Goal: Task Accomplishment & Management: Use online tool/utility

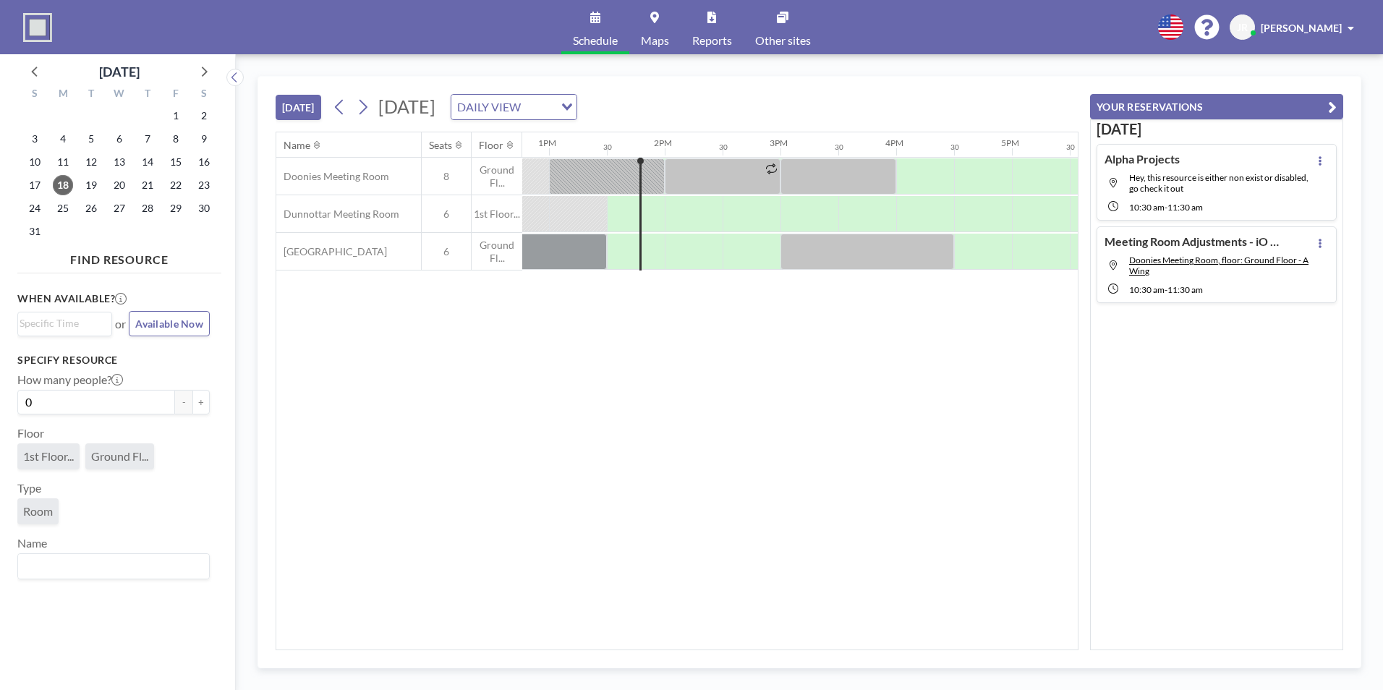
scroll to position [0, 1504]
click at [1202, 189] on span "Hey, this resource is either non exist or disabled, go check it out" at bounding box center [1218, 183] width 179 height 22
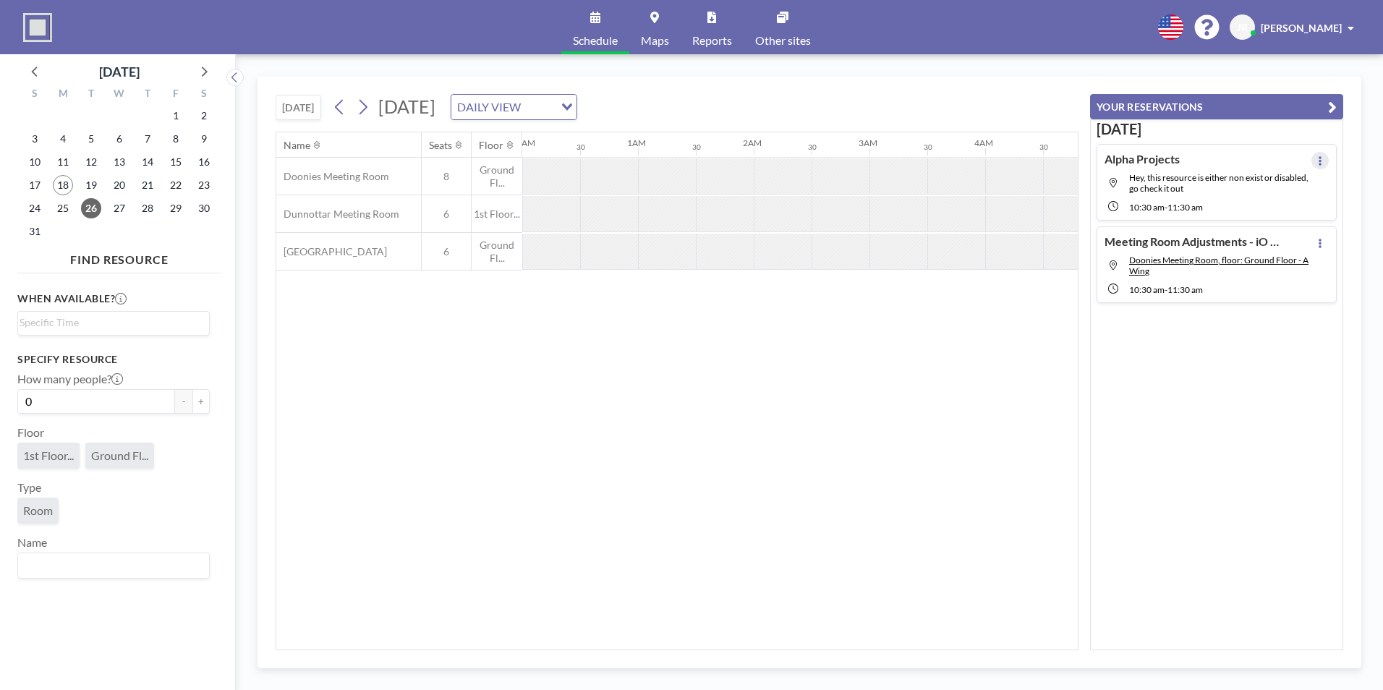
click at [1311, 166] on button at bounding box center [1319, 160] width 17 height 17
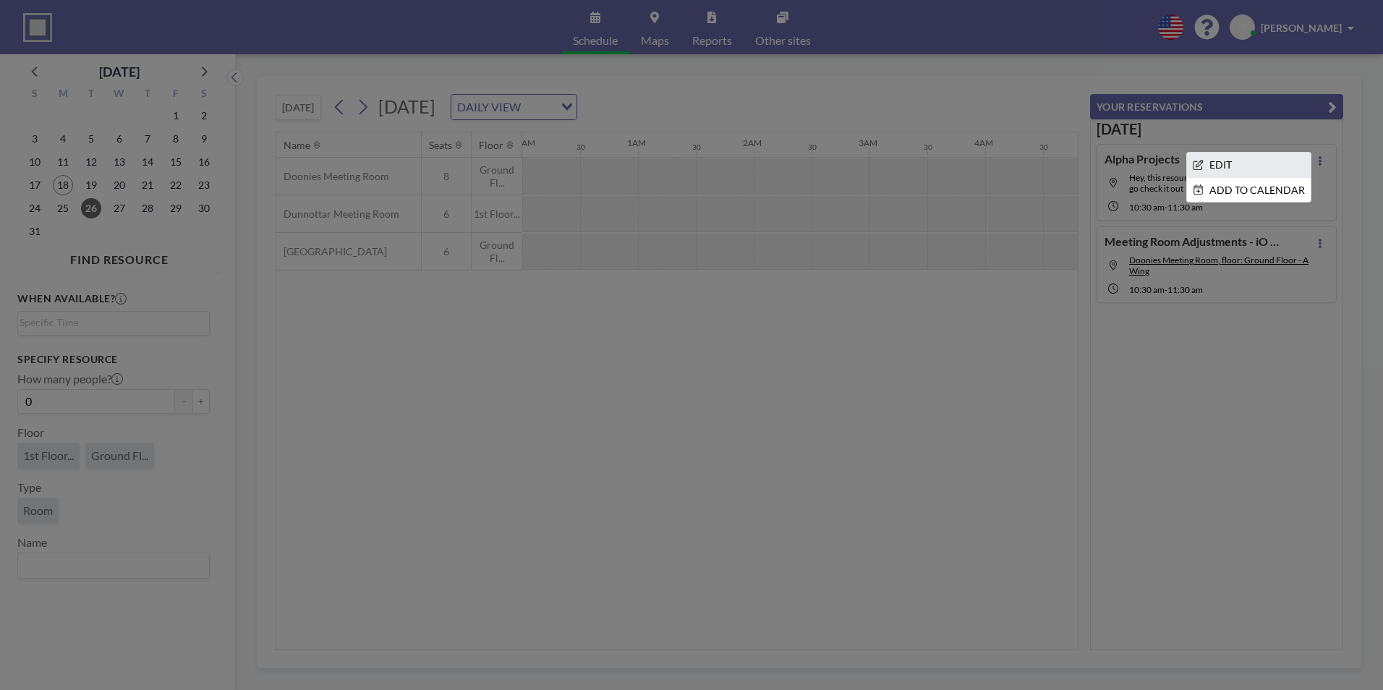
click at [1239, 171] on li "EDIT" at bounding box center [1249, 165] width 124 height 25
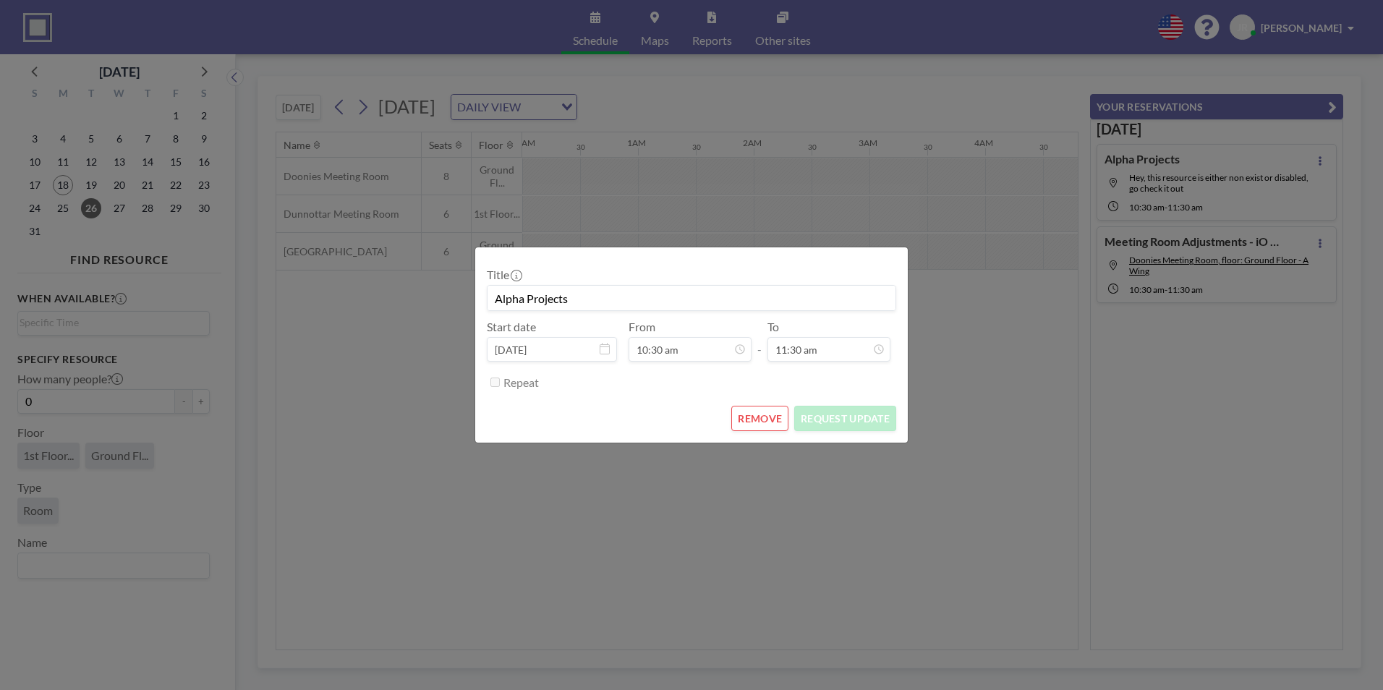
scroll to position [180, 0]
click at [762, 415] on button "REMOVE" at bounding box center [759, 418] width 57 height 25
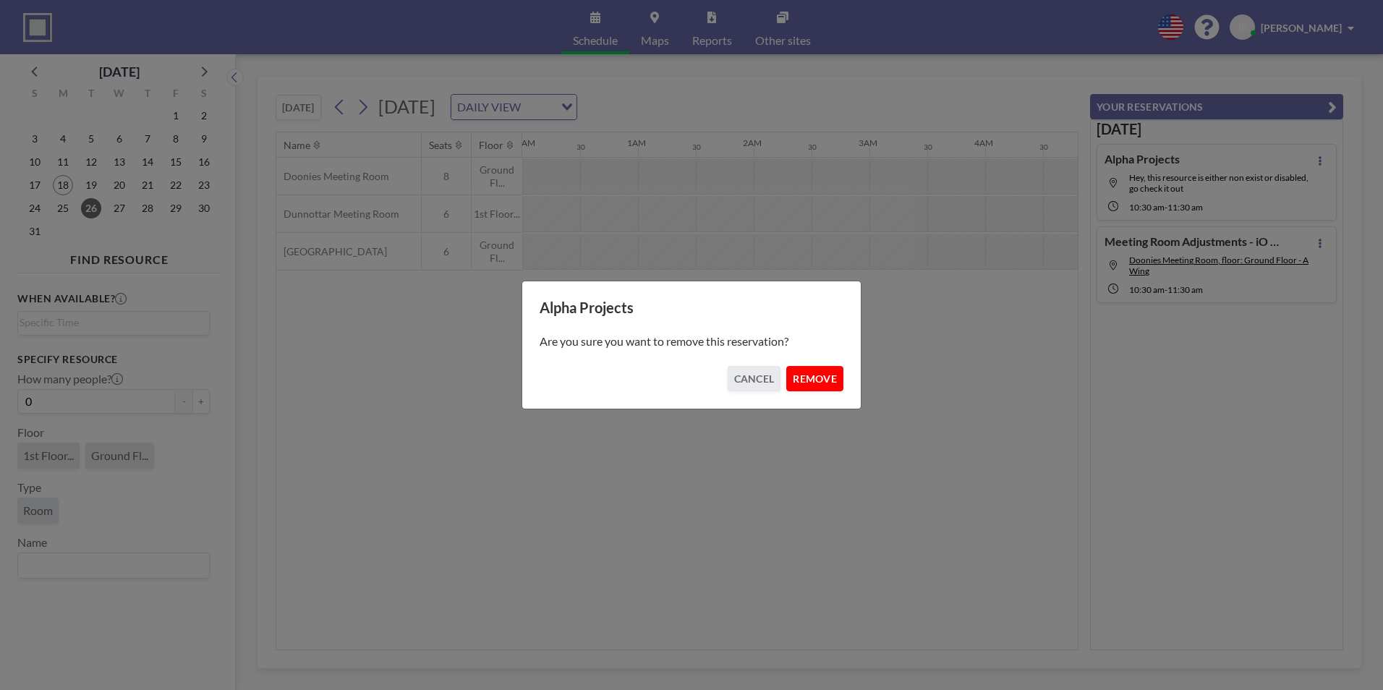
click at [820, 378] on button "REMOVE" at bounding box center [814, 378] width 57 height 25
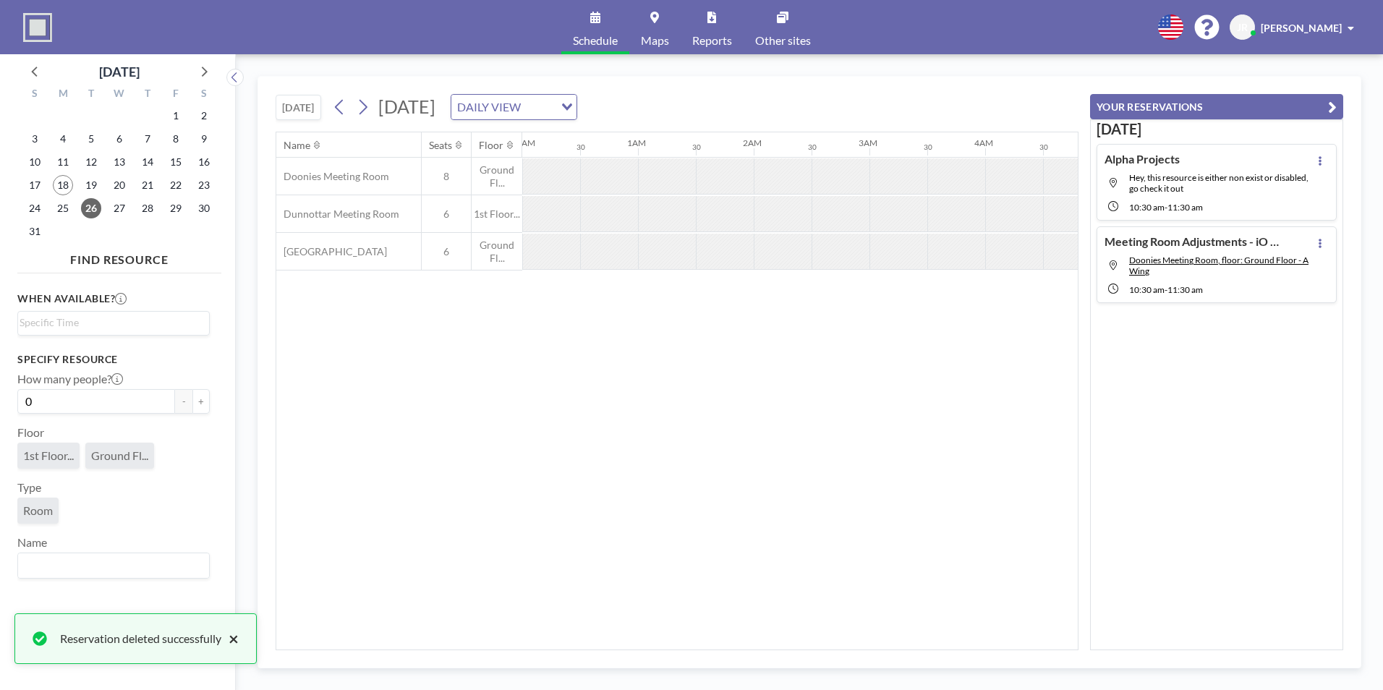
click at [239, 638] on button "×" at bounding box center [229, 638] width 17 height 17
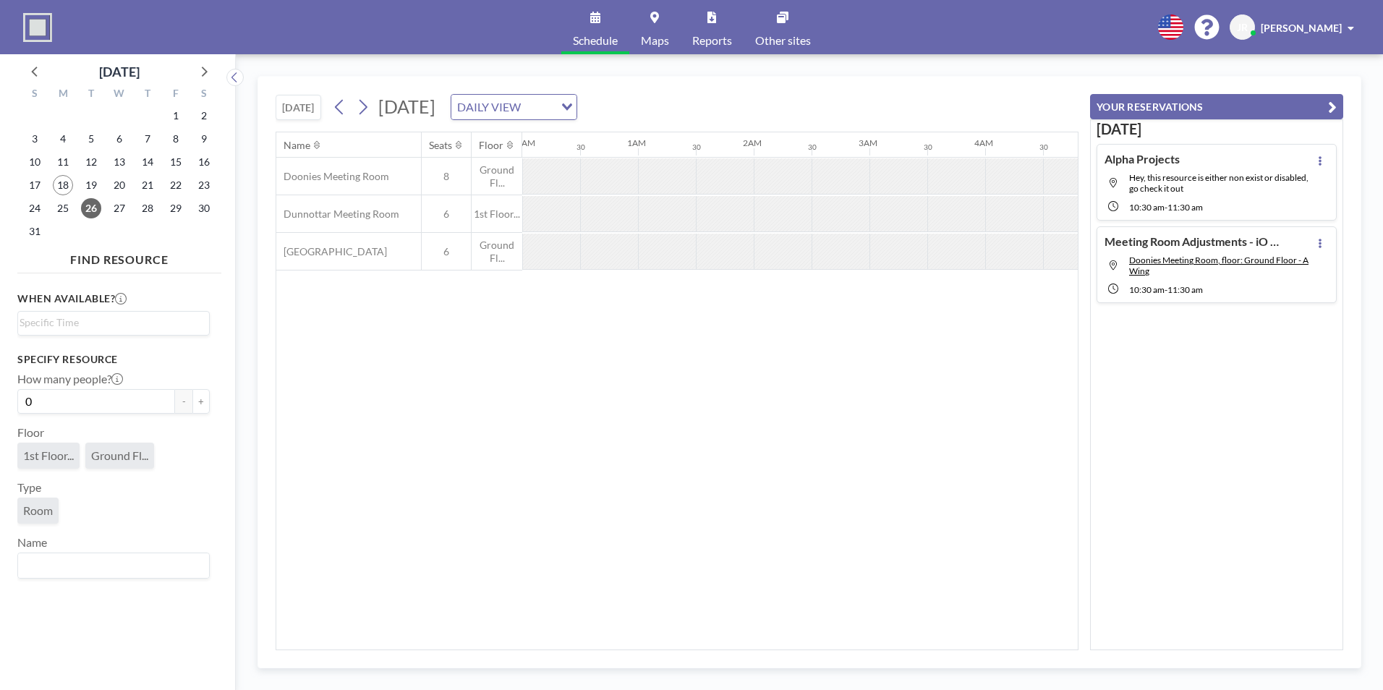
click at [1224, 278] on div "Meeting Room Adjustments - iO Will reach out directly Doonies Meeting Room, flo…" at bounding box center [1207, 264] width 207 height 61
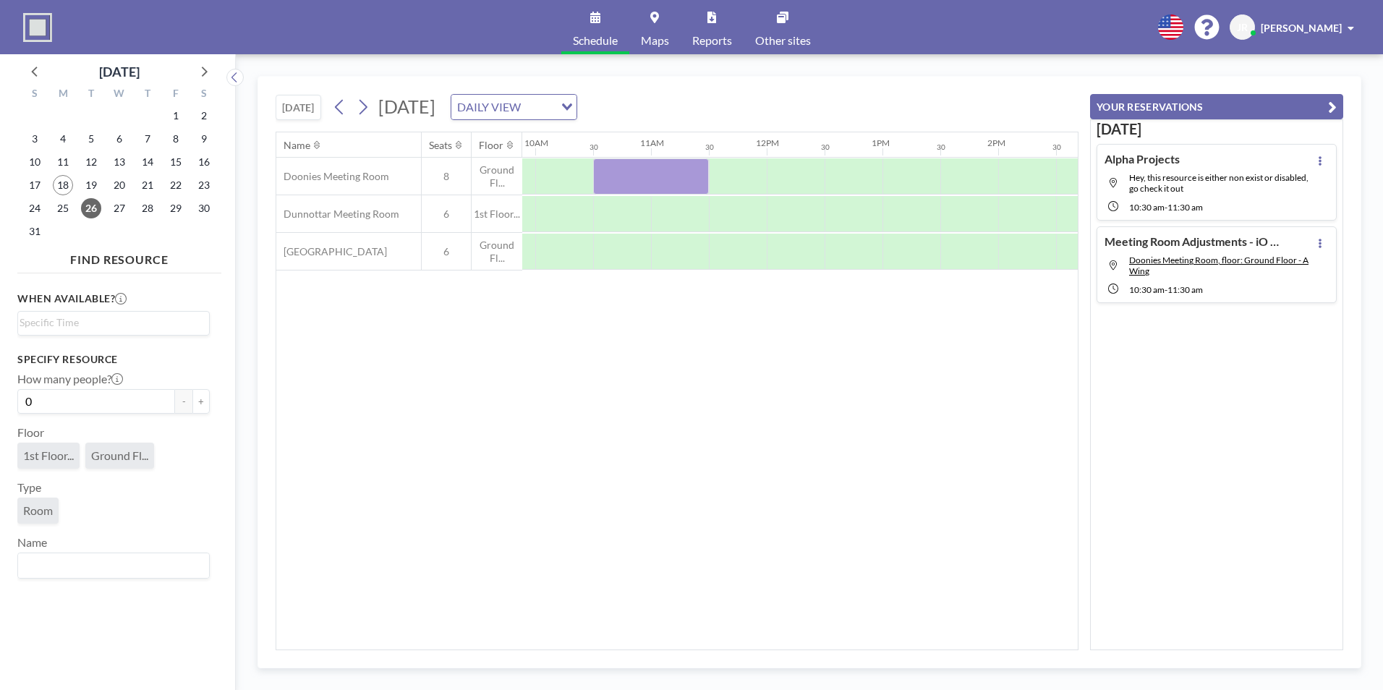
scroll to position [0, 1157]
click at [602, 174] on div at bounding box center [638, 176] width 116 height 36
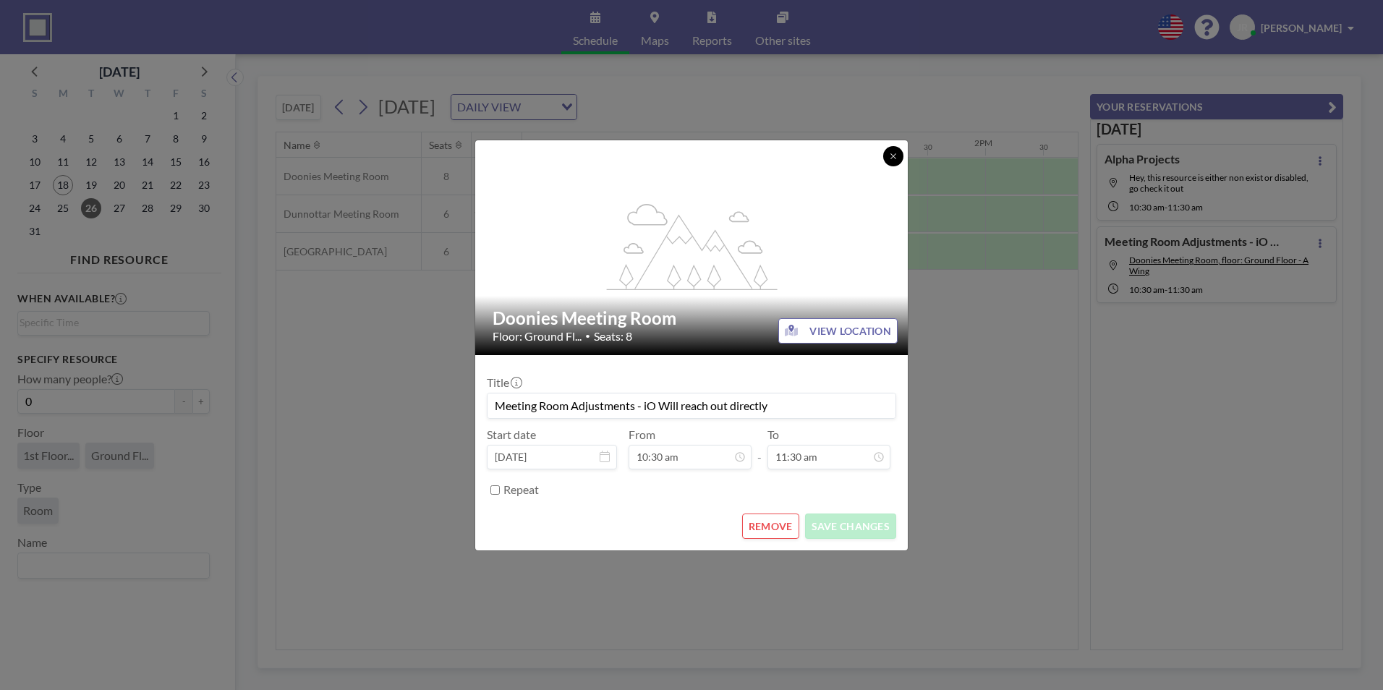
click at [886, 163] on button at bounding box center [893, 156] width 20 height 20
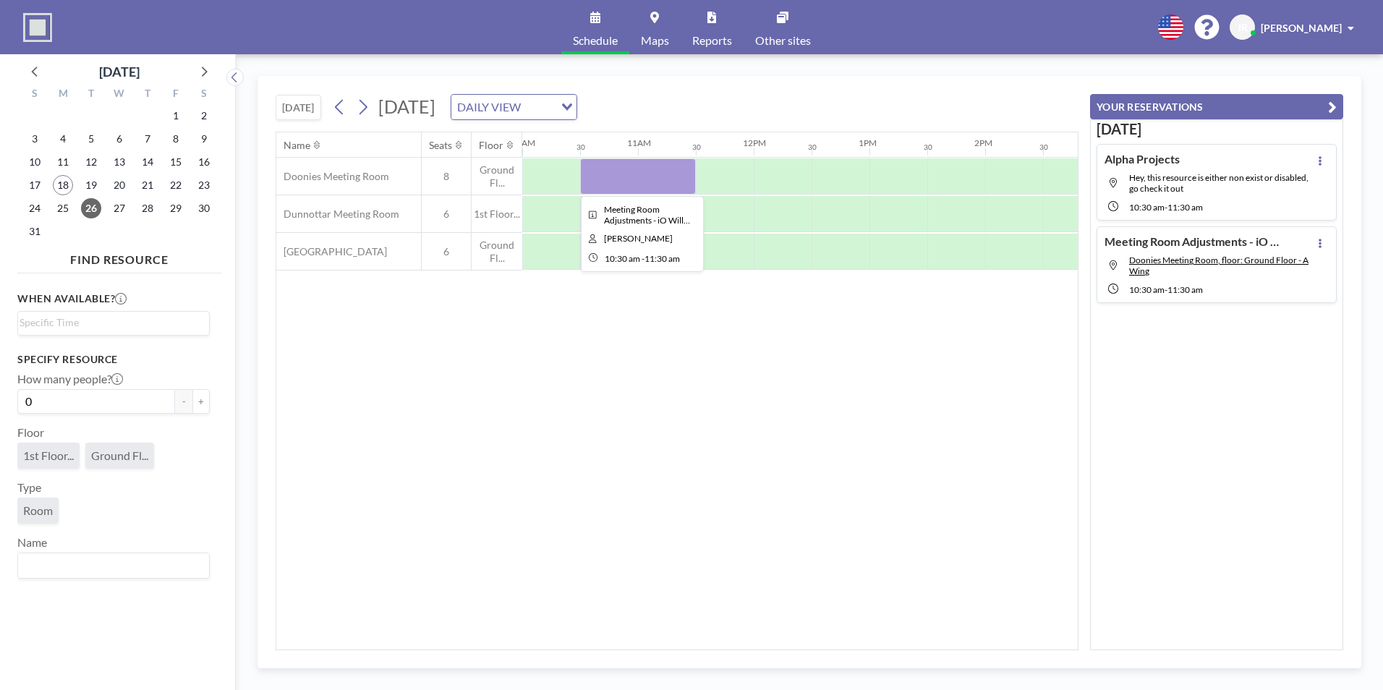
click at [633, 167] on div at bounding box center [638, 176] width 116 height 36
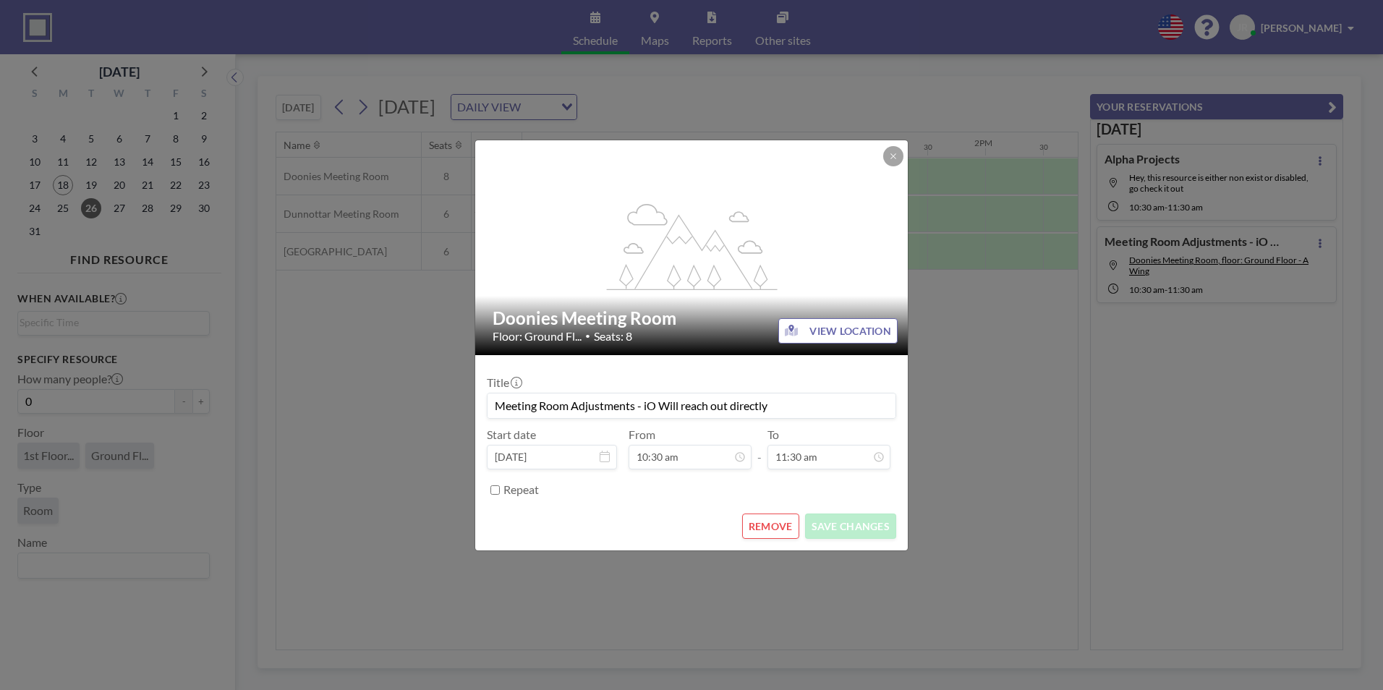
scroll to position [0, 0]
click at [770, 527] on button "REMOVE" at bounding box center [770, 525] width 57 height 25
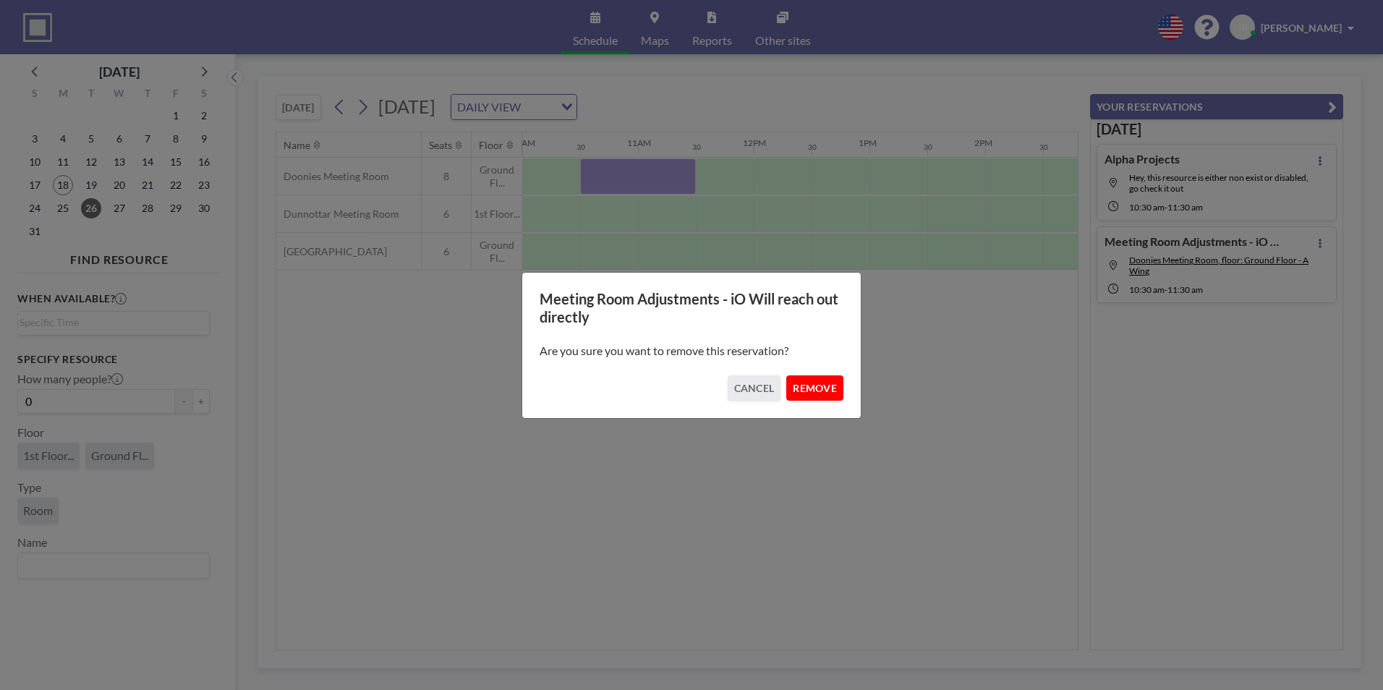
click at [826, 388] on button "REMOVE" at bounding box center [814, 387] width 57 height 25
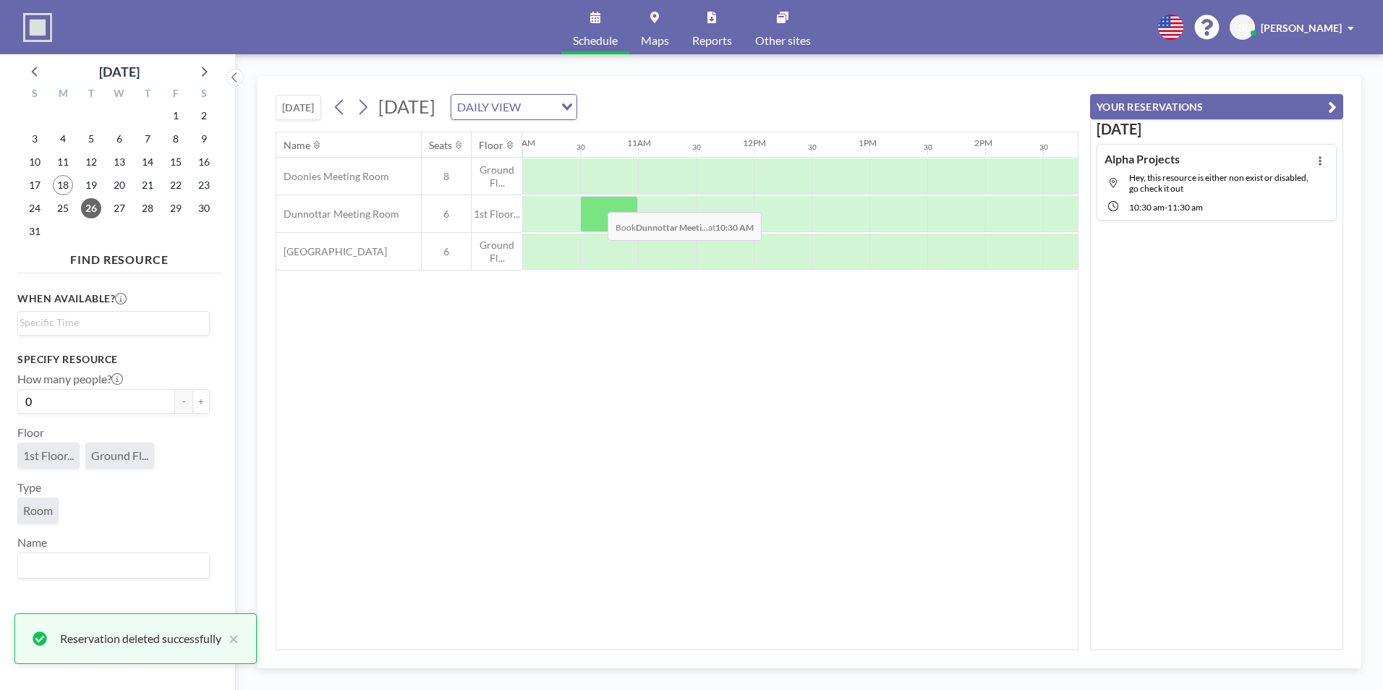
click at [596, 201] on div at bounding box center [609, 214] width 58 height 36
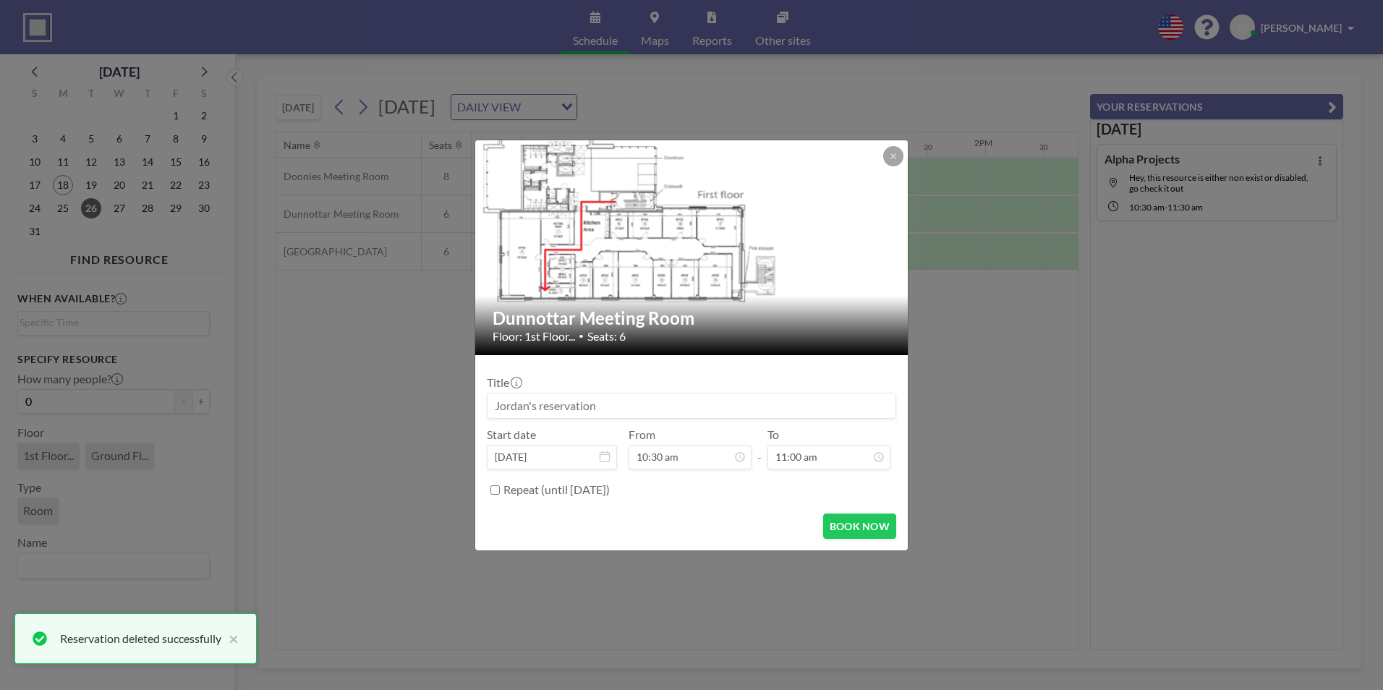
scroll to position [129, 0]
click at [587, 412] on input at bounding box center [691, 405] width 408 height 25
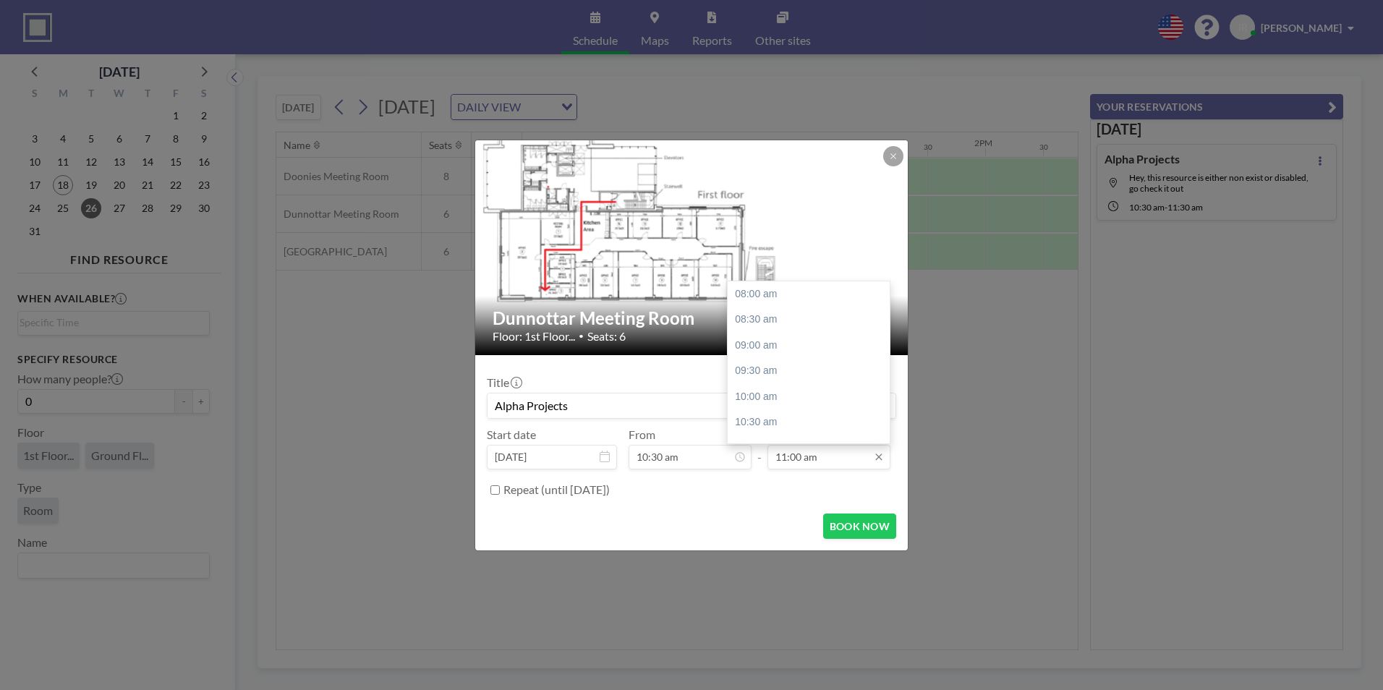
scroll to position [155, 0]
type input "Alpha Projects"
click at [762, 317] on div "11:30 am" at bounding box center [812, 320] width 169 height 26
type input "11:30 am"
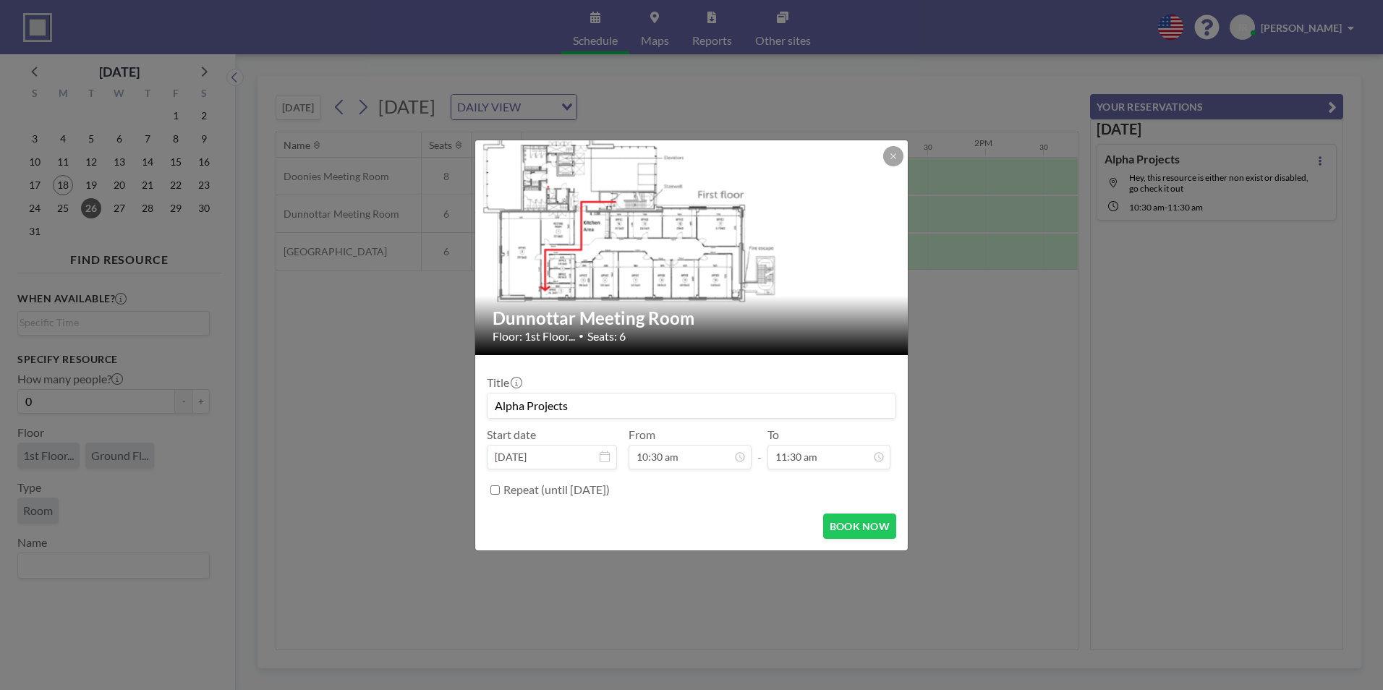
scroll to position [180, 0]
click at [865, 532] on button "BOOK NOW" at bounding box center [859, 525] width 73 height 25
